Goal: Navigation & Orientation: Find specific page/section

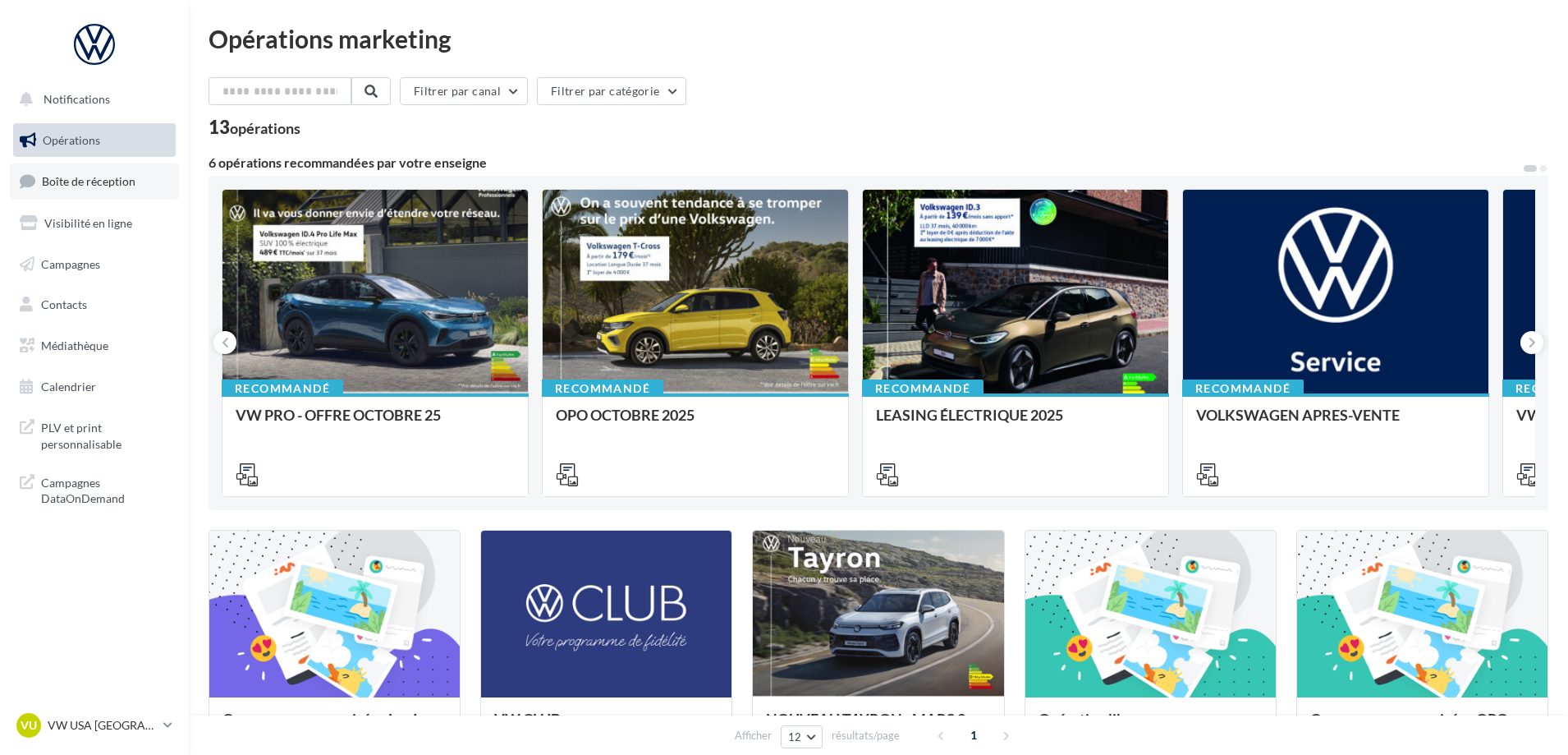
click at [103, 178] on span "Boîte de réception" at bounding box center [88, 180] width 94 height 14
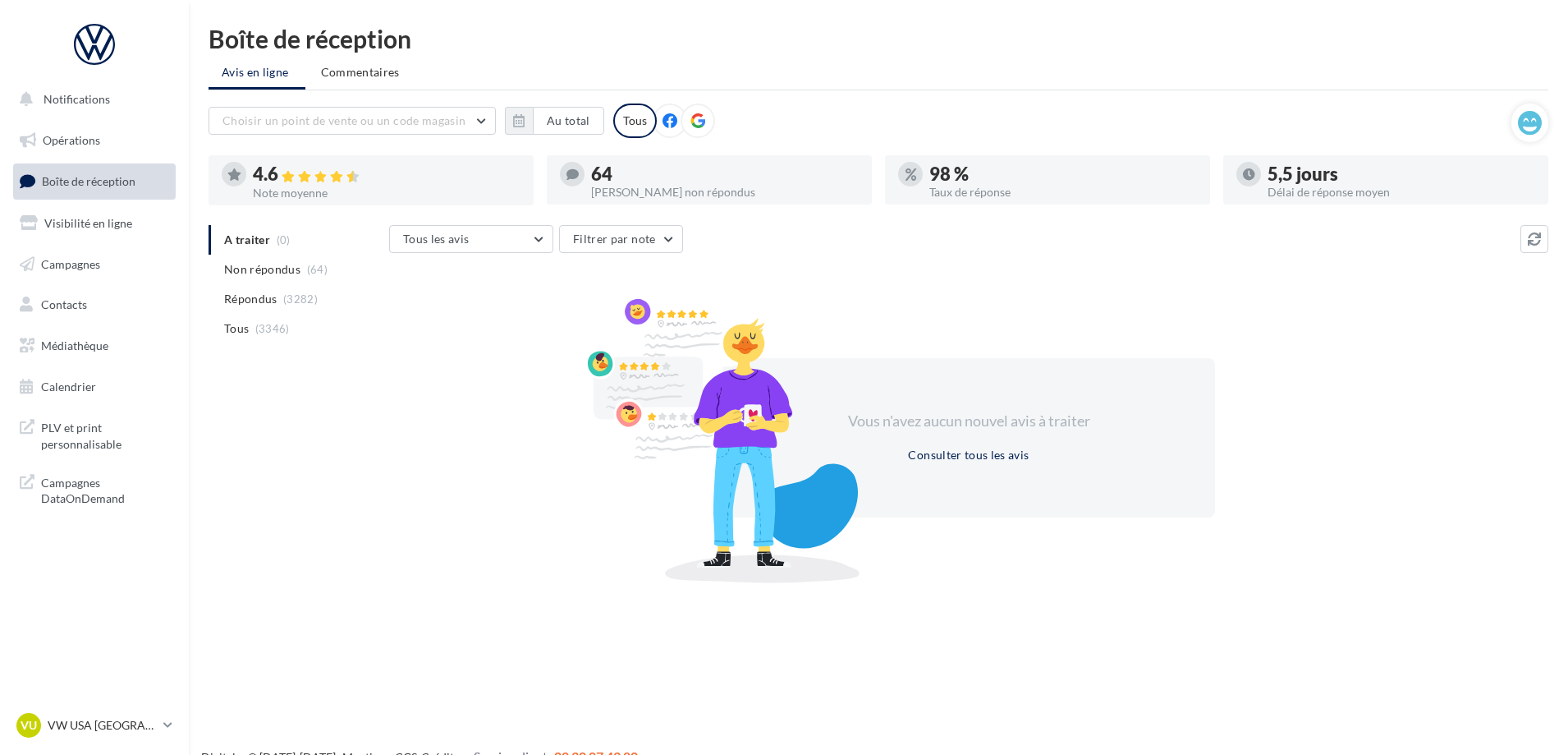
click at [259, 239] on ul "A traiter (0) Non répondus (64) Répondus (3282) Tous (3346)" at bounding box center [295, 284] width 174 height 118
click at [124, 727] on p "VW USA [GEOGRAPHIC_DATA]" at bounding box center [102, 725] width 109 height 16
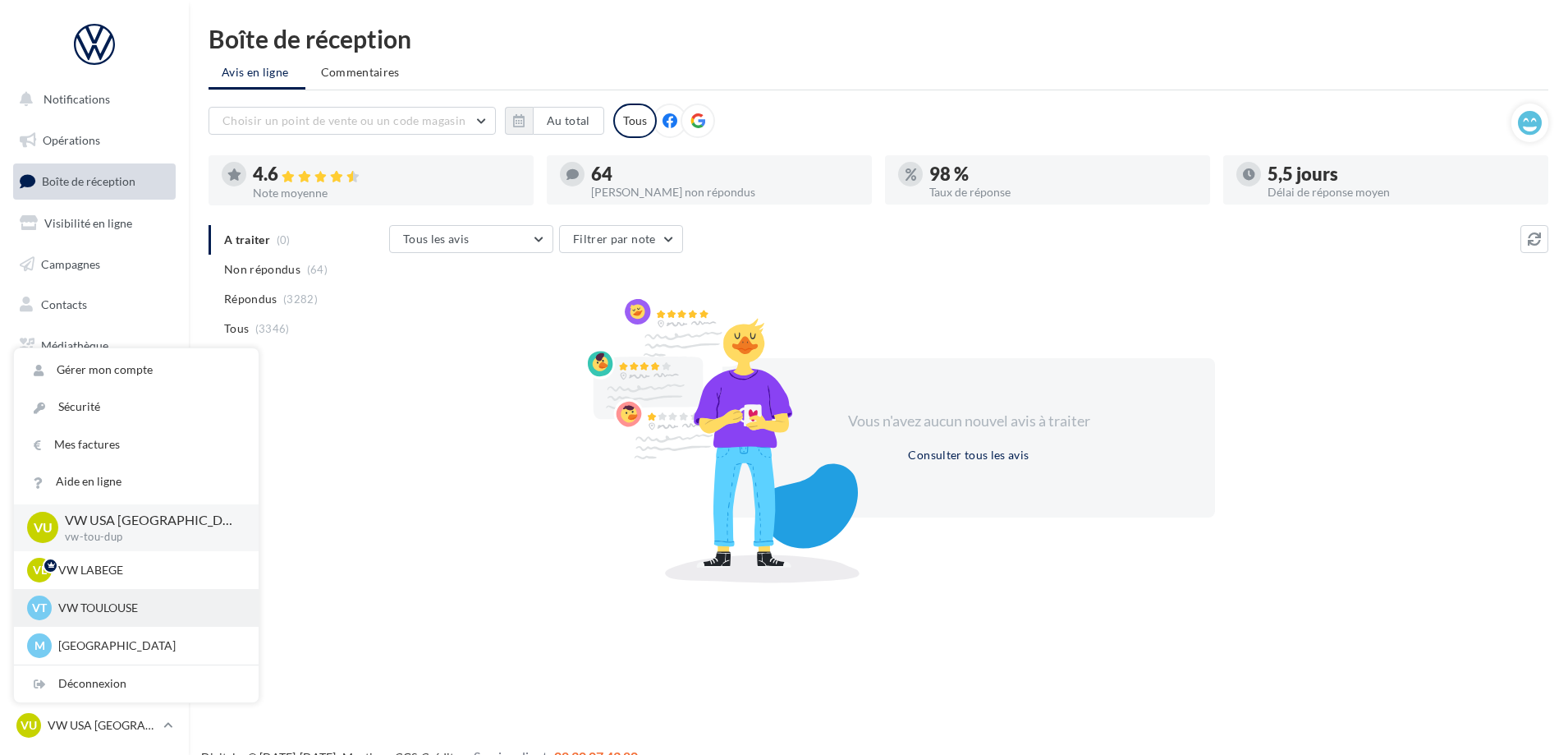
click at [109, 600] on p "VW TOULOUSE" at bounding box center [148, 607] width 180 height 16
